Goal: Find specific page/section: Find specific page/section

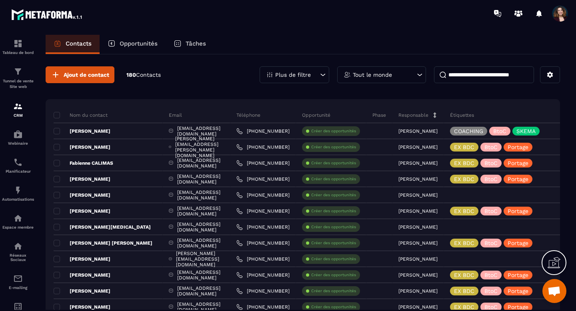
scroll to position [4146, 0]
click at [309, 76] on p "Plus de filtre" at bounding box center [293, 75] width 36 height 6
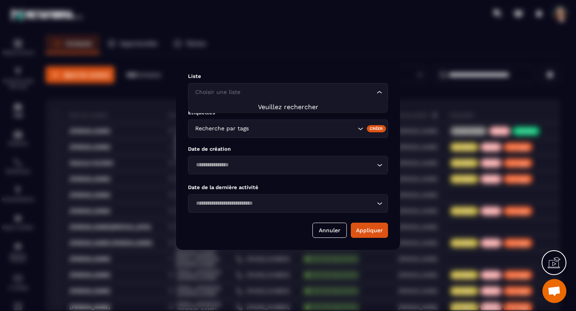
click at [313, 93] on input "Search for option" at bounding box center [284, 92] width 182 height 9
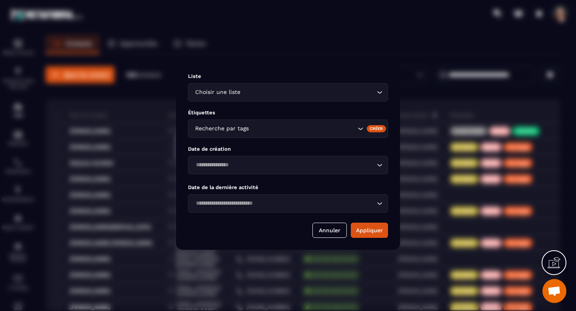
click at [313, 48] on div "Modal window" at bounding box center [288, 155] width 576 height 311
click at [327, 231] on button "Annuler" at bounding box center [330, 230] width 34 height 15
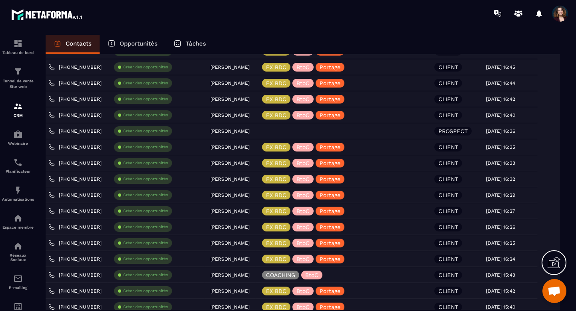
scroll to position [0, 0]
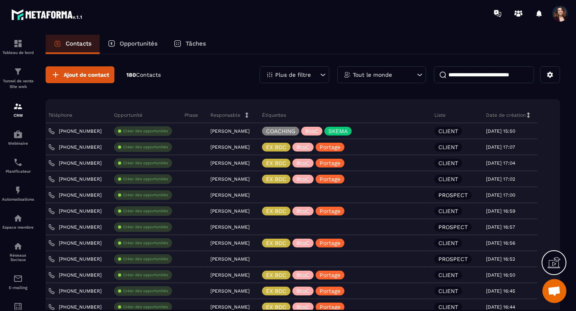
click at [324, 76] on icon at bounding box center [323, 75] width 8 height 8
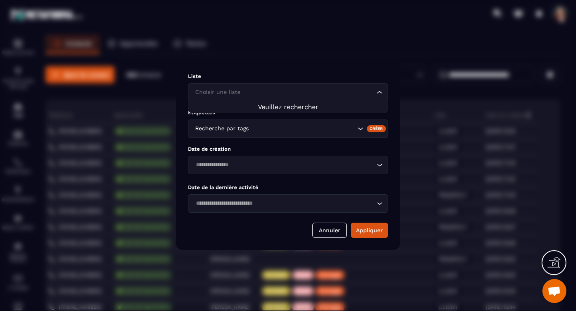
click at [379, 95] on icon "Search for option" at bounding box center [380, 92] width 8 height 8
click at [353, 90] on input "Search for option" at bounding box center [284, 92] width 182 height 9
type input "********"
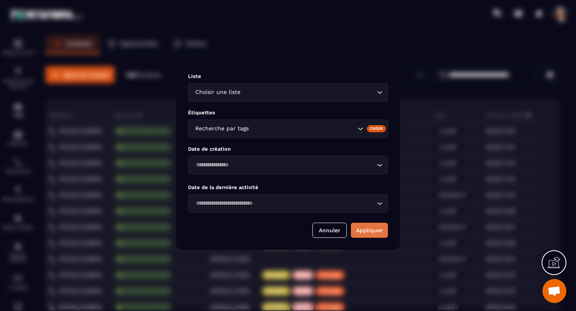
click at [364, 225] on button "Appliquer" at bounding box center [369, 230] width 37 height 15
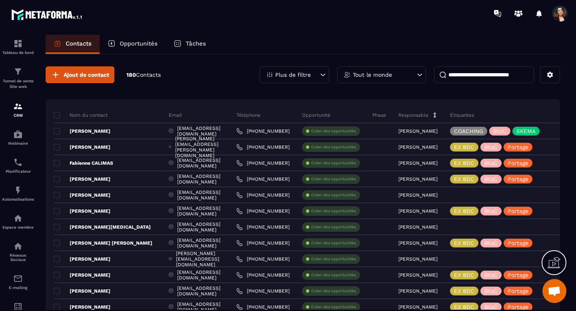
click at [320, 75] on icon at bounding box center [323, 75] width 8 height 8
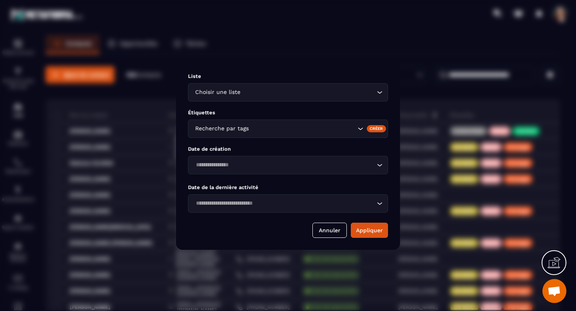
click at [323, 90] on input "Search for option" at bounding box center [308, 92] width 133 height 9
click at [322, 56] on div "Modal window" at bounding box center [288, 155] width 576 height 311
click at [322, 231] on button "Annuler" at bounding box center [330, 230] width 34 height 15
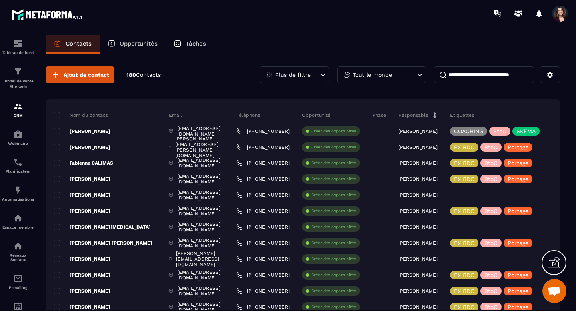
click at [551, 285] on span "Ouvrir le chat" at bounding box center [555, 291] width 24 height 24
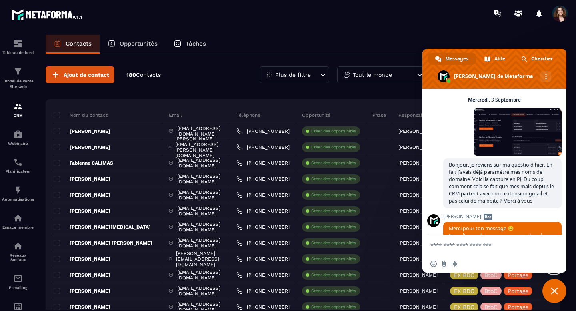
scroll to position [4431, 0]
